Goal: Transaction & Acquisition: Purchase product/service

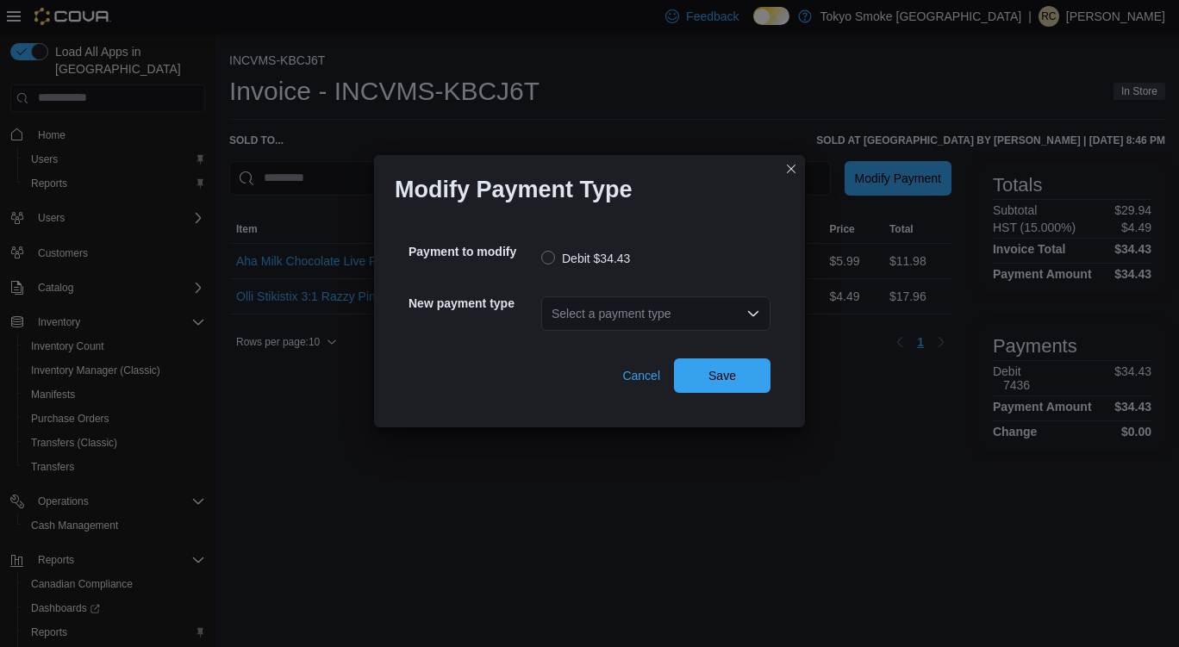
click at [597, 325] on div "Select a payment type" at bounding box center [655, 314] width 229 height 34
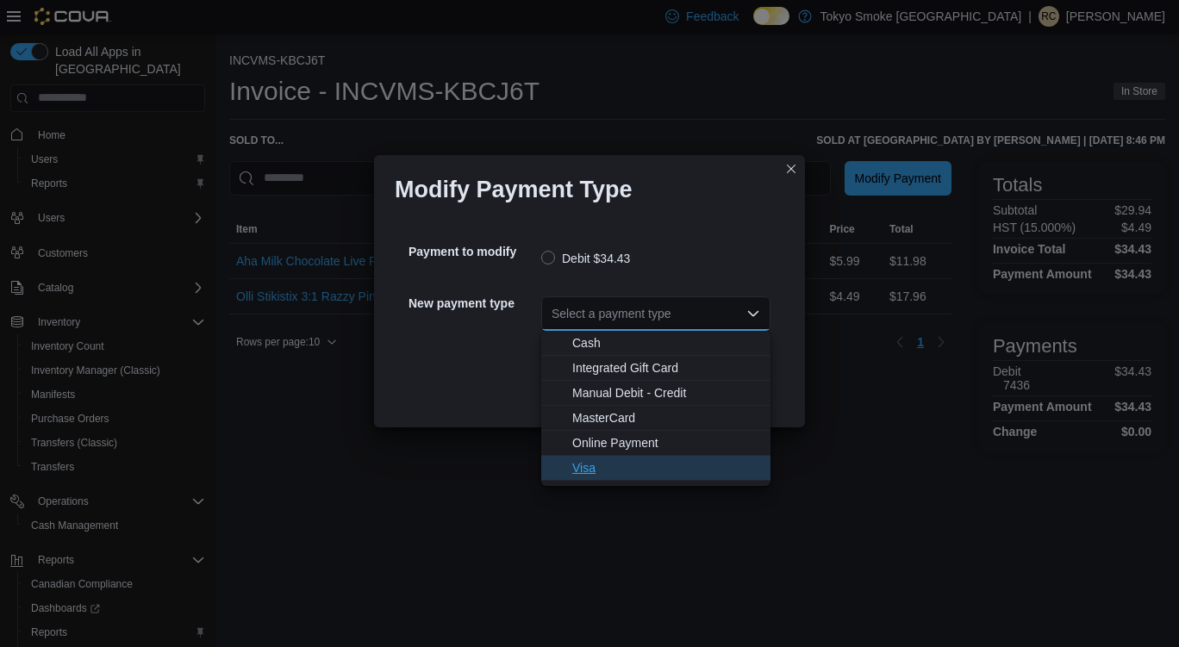
click at [622, 475] on span "Visa" at bounding box center [666, 467] width 188 height 17
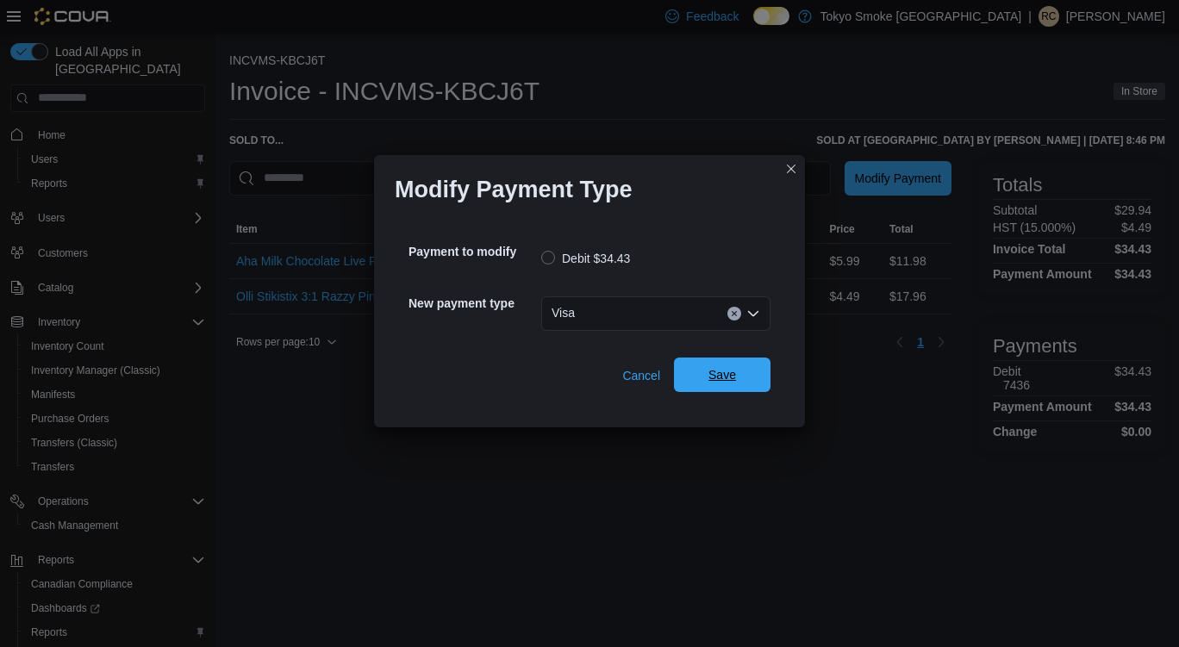
click at [737, 381] on span "Save" at bounding box center [722, 375] width 76 height 34
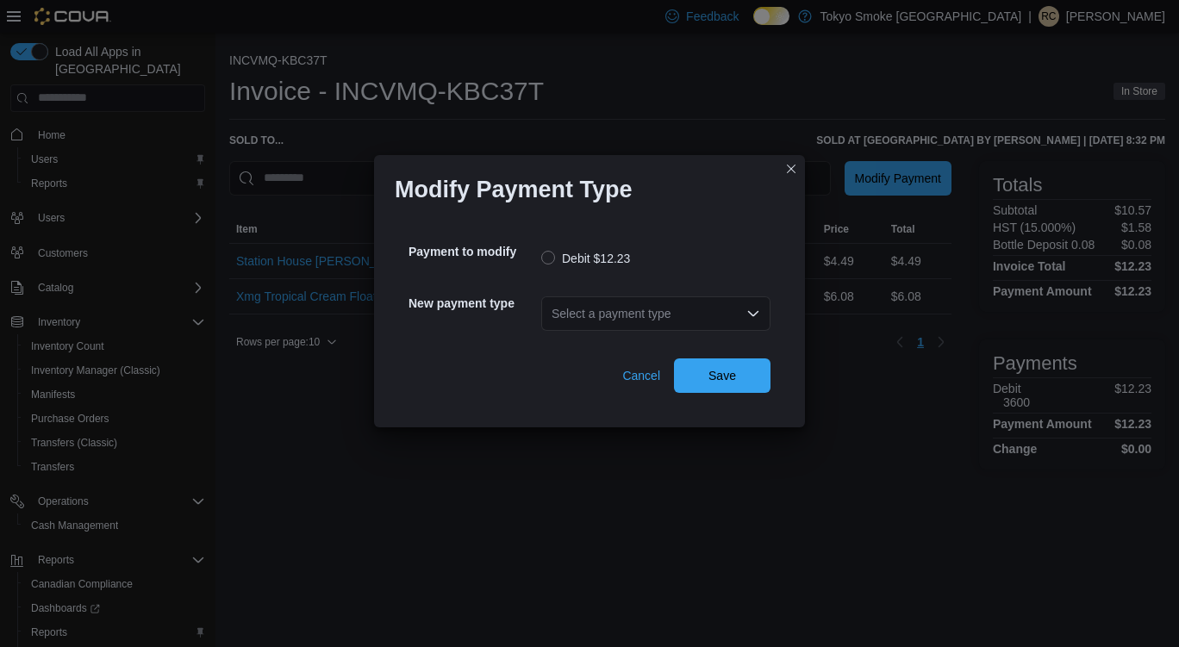
click at [721, 305] on div "Select a payment type" at bounding box center [655, 314] width 229 height 34
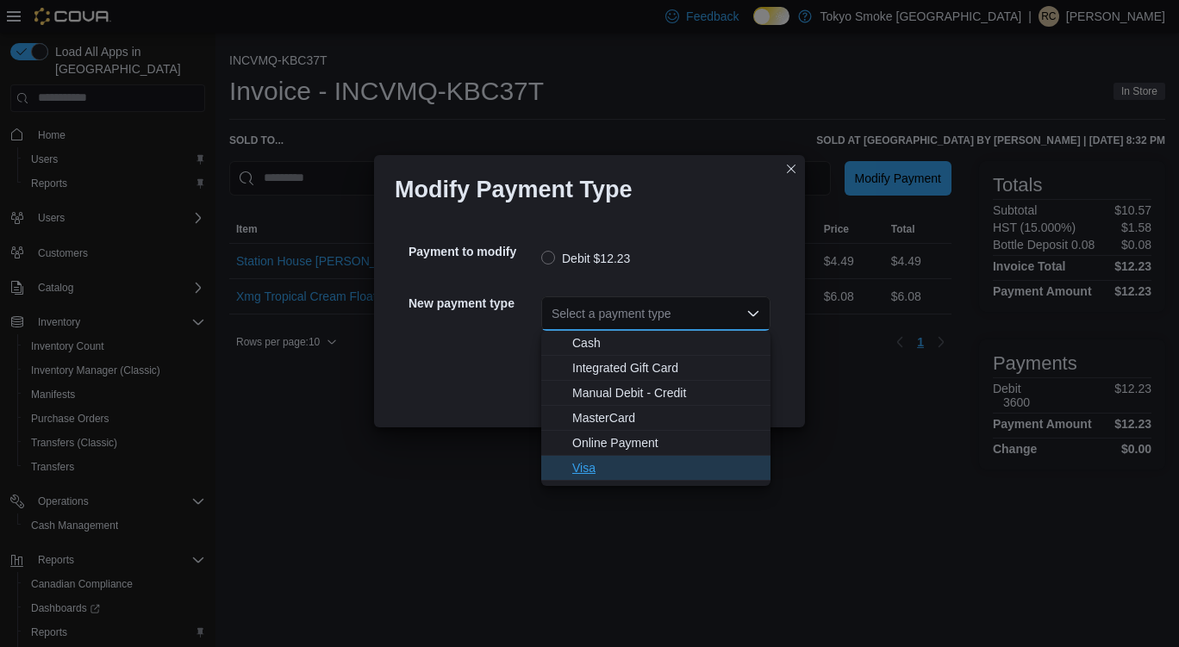
click at [614, 471] on span "Visa" at bounding box center [666, 467] width 188 height 17
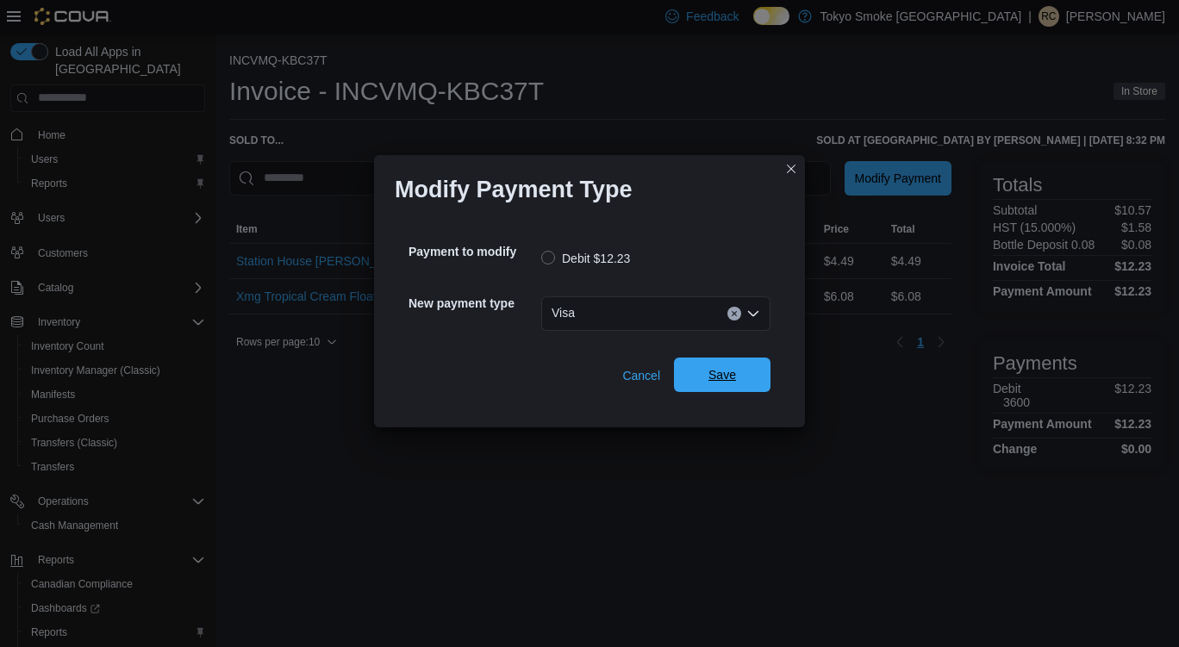
click at [737, 366] on span "Save" at bounding box center [722, 375] width 76 height 34
